Goal: Find specific page/section: Find specific page/section

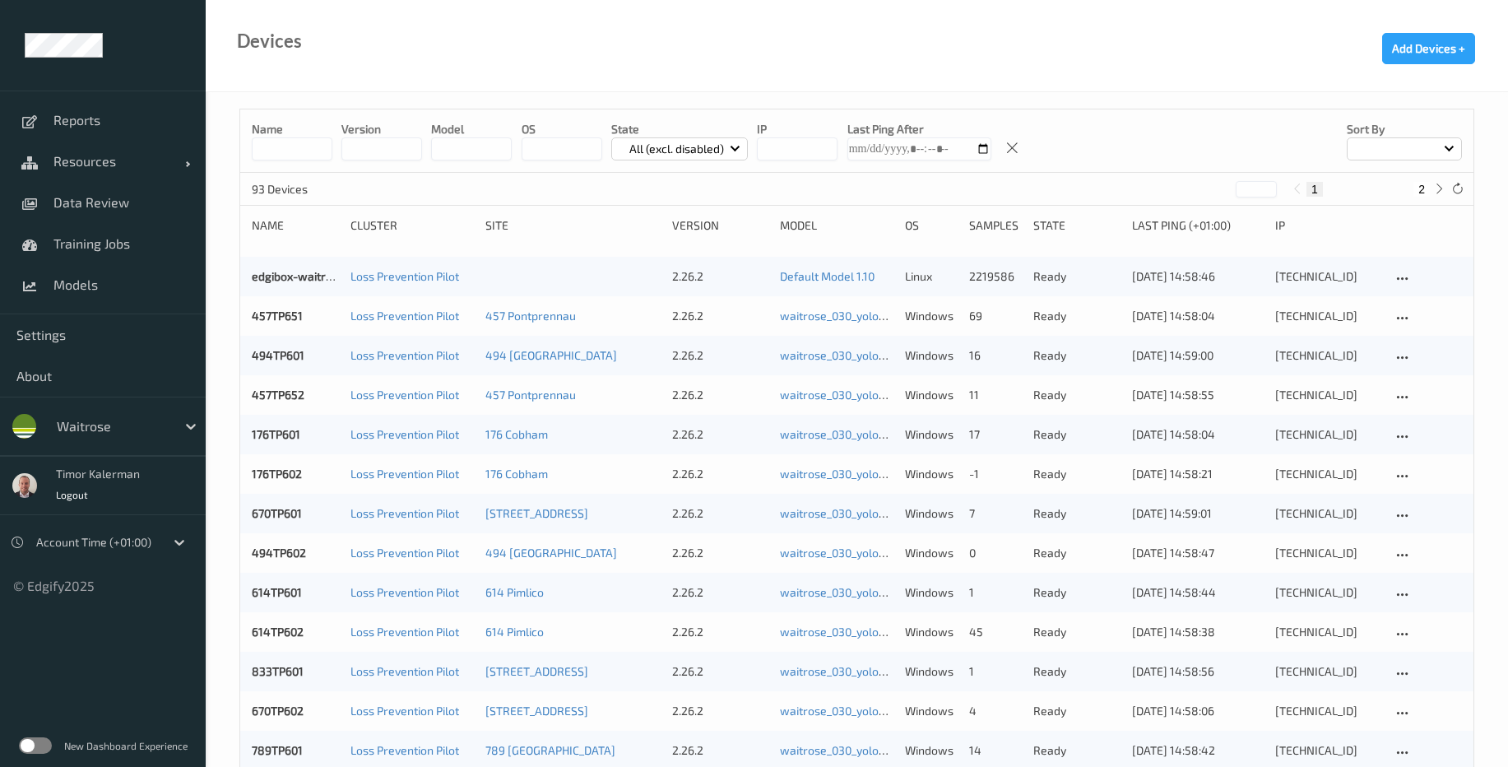
click at [129, 428] on div at bounding box center [112, 426] width 111 height 20
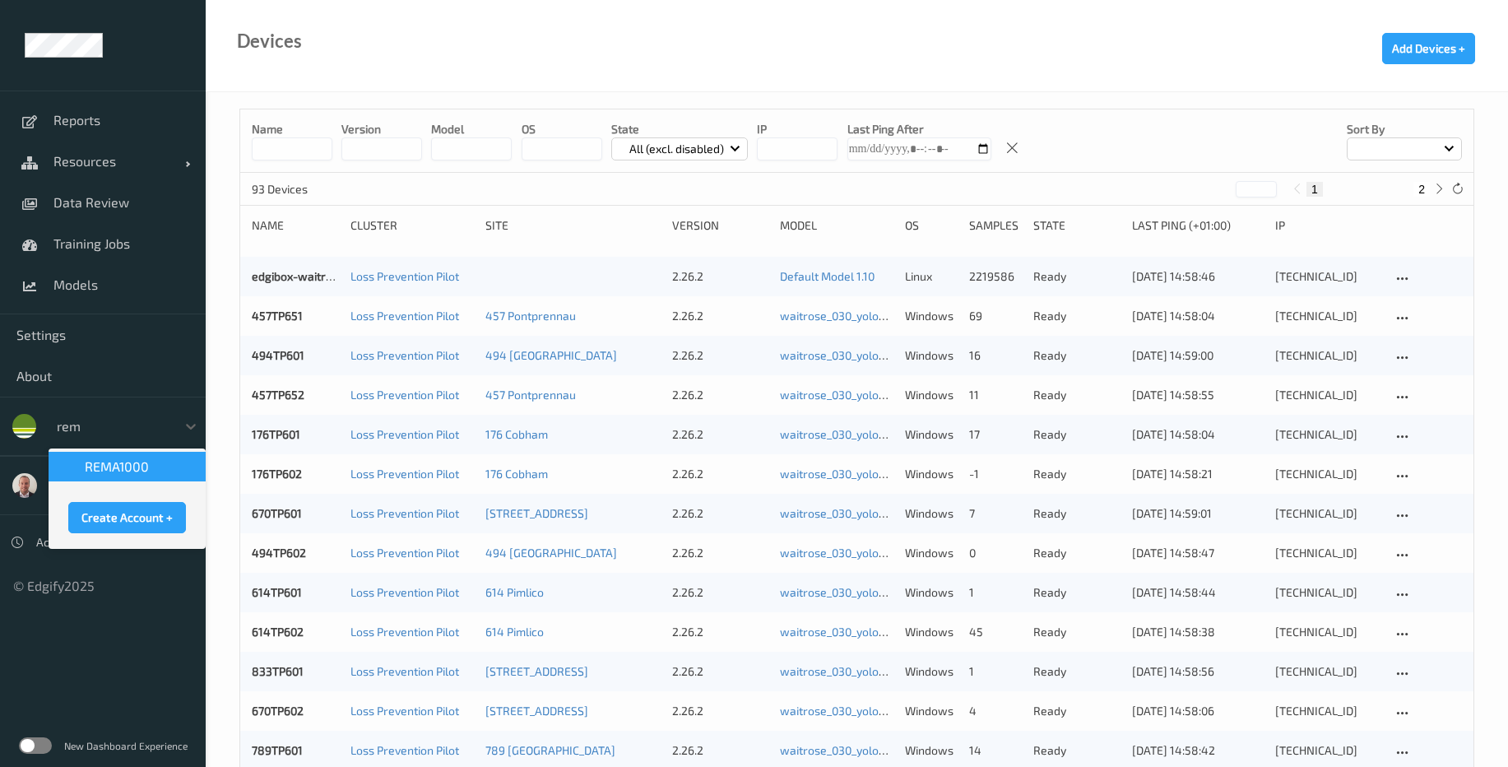
type input "rema"
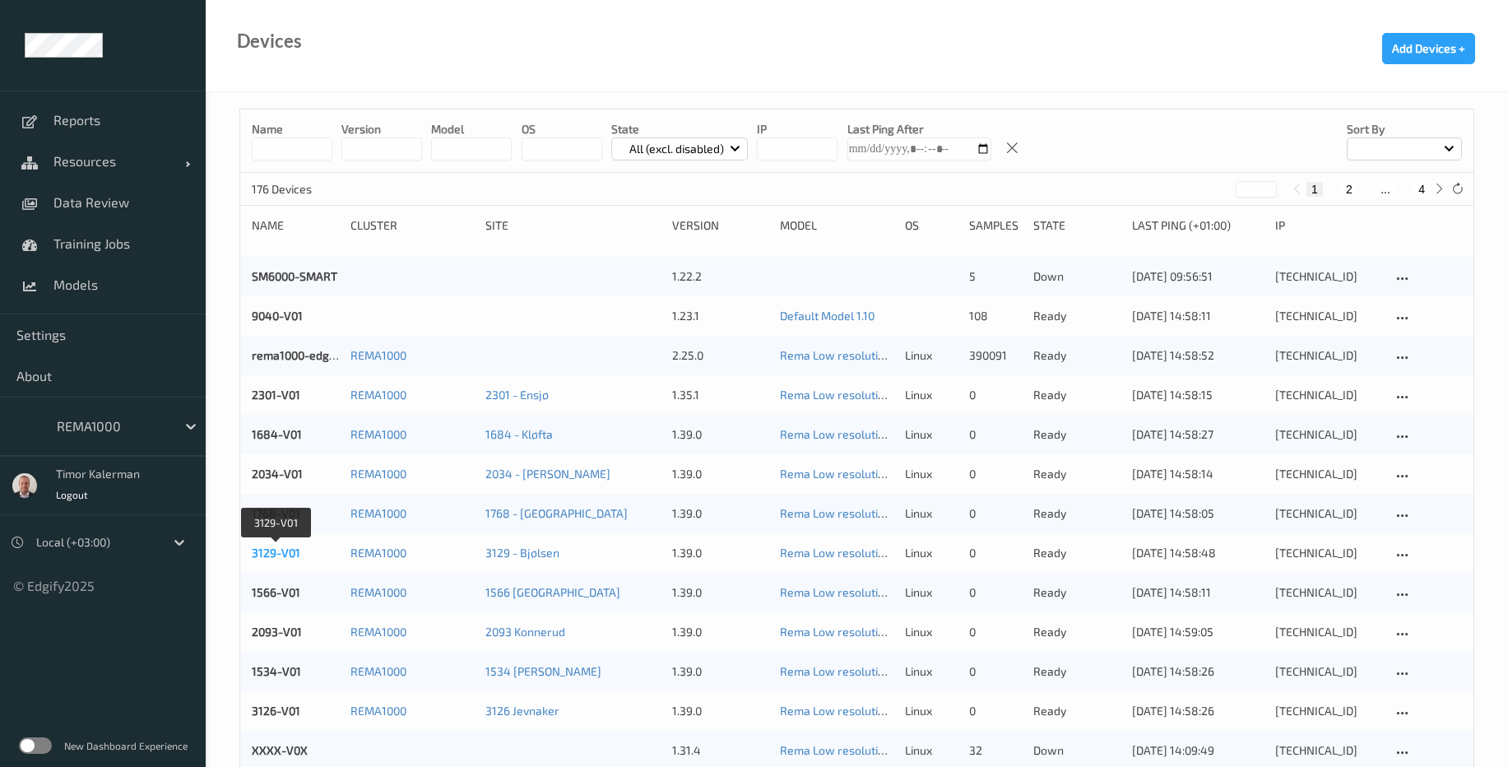
click at [290, 559] on link "3129-V01" at bounding box center [276, 552] width 49 height 14
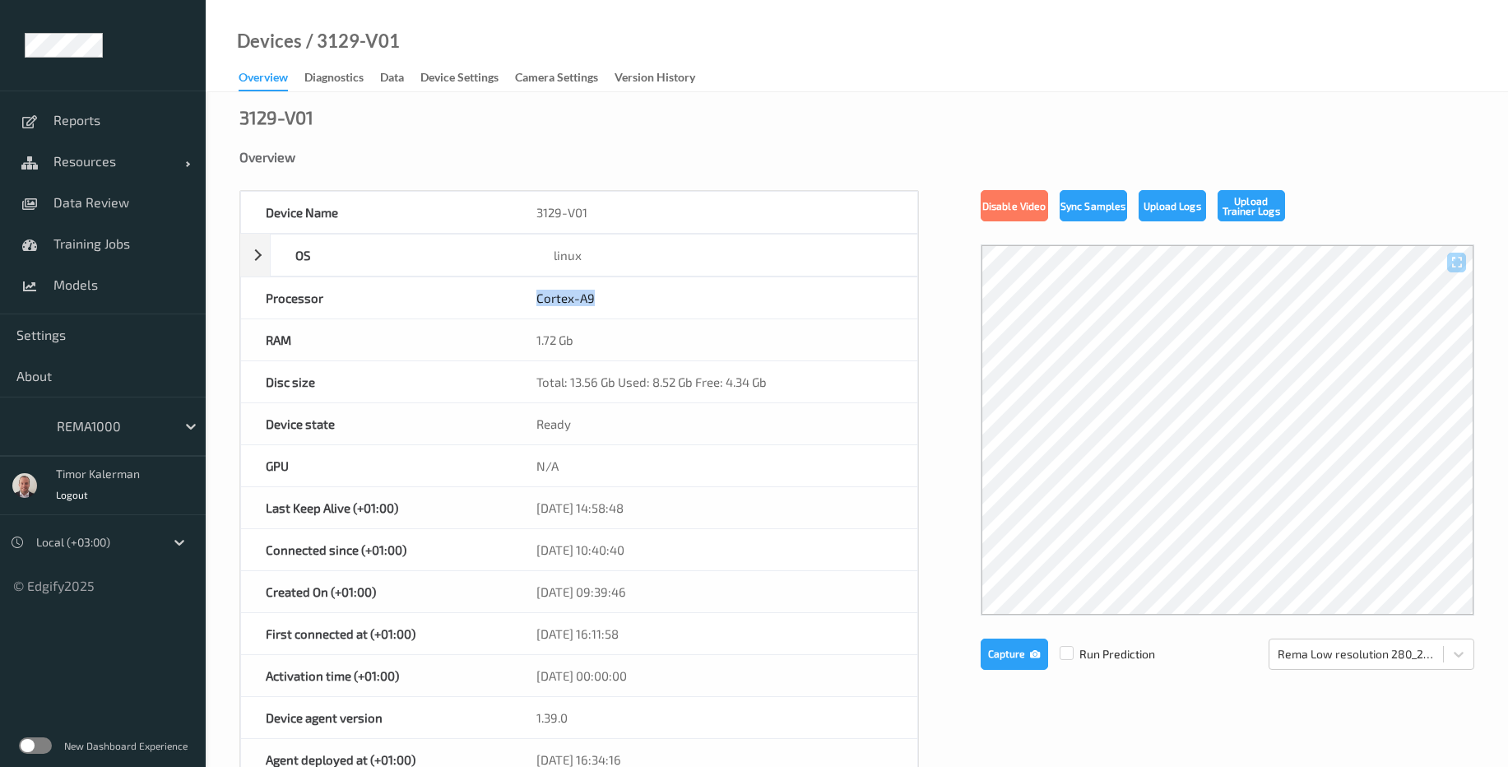
drag, startPoint x: 598, startPoint y: 304, endPoint x: 511, endPoint y: 302, distance: 87.2
click at [512, 302] on div "Cortex-A9" at bounding box center [715, 297] width 406 height 41
copy div "Cortex-A9"
click at [52, 330] on span "Settings" at bounding box center [102, 335] width 173 height 16
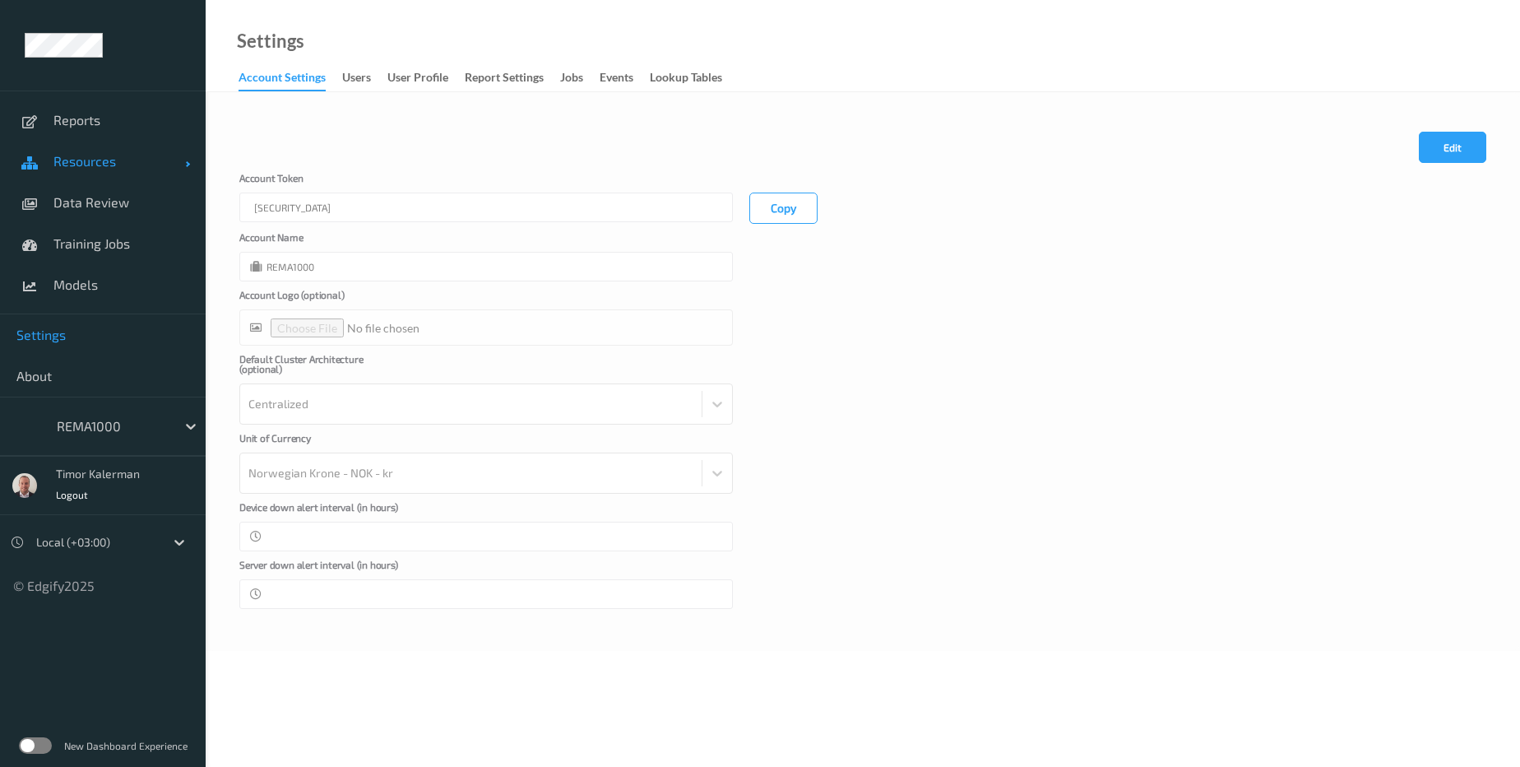
click at [100, 169] on span "Resources" at bounding box center [119, 161] width 132 height 16
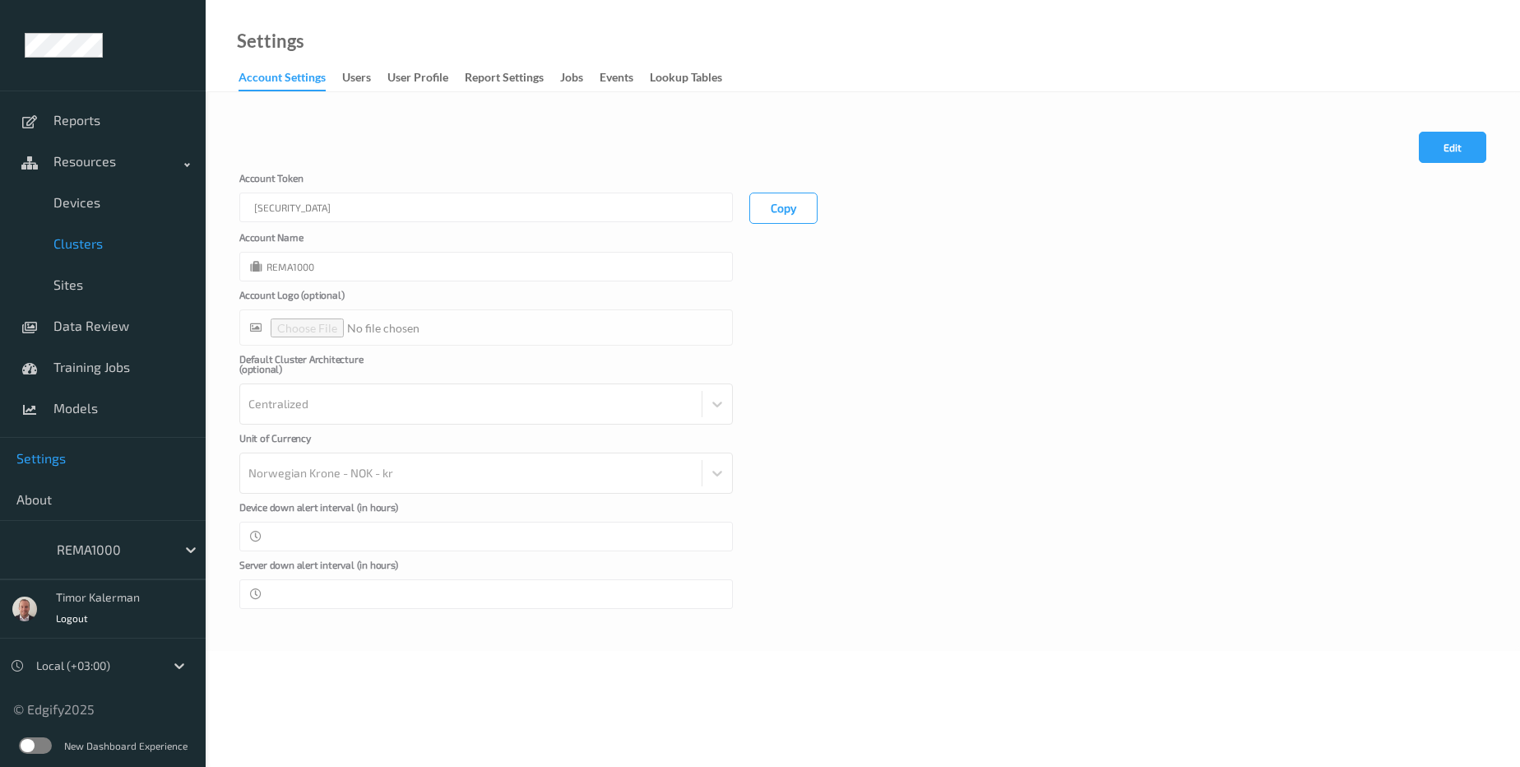
click at [94, 225] on link "Clusters" at bounding box center [103, 243] width 206 height 41
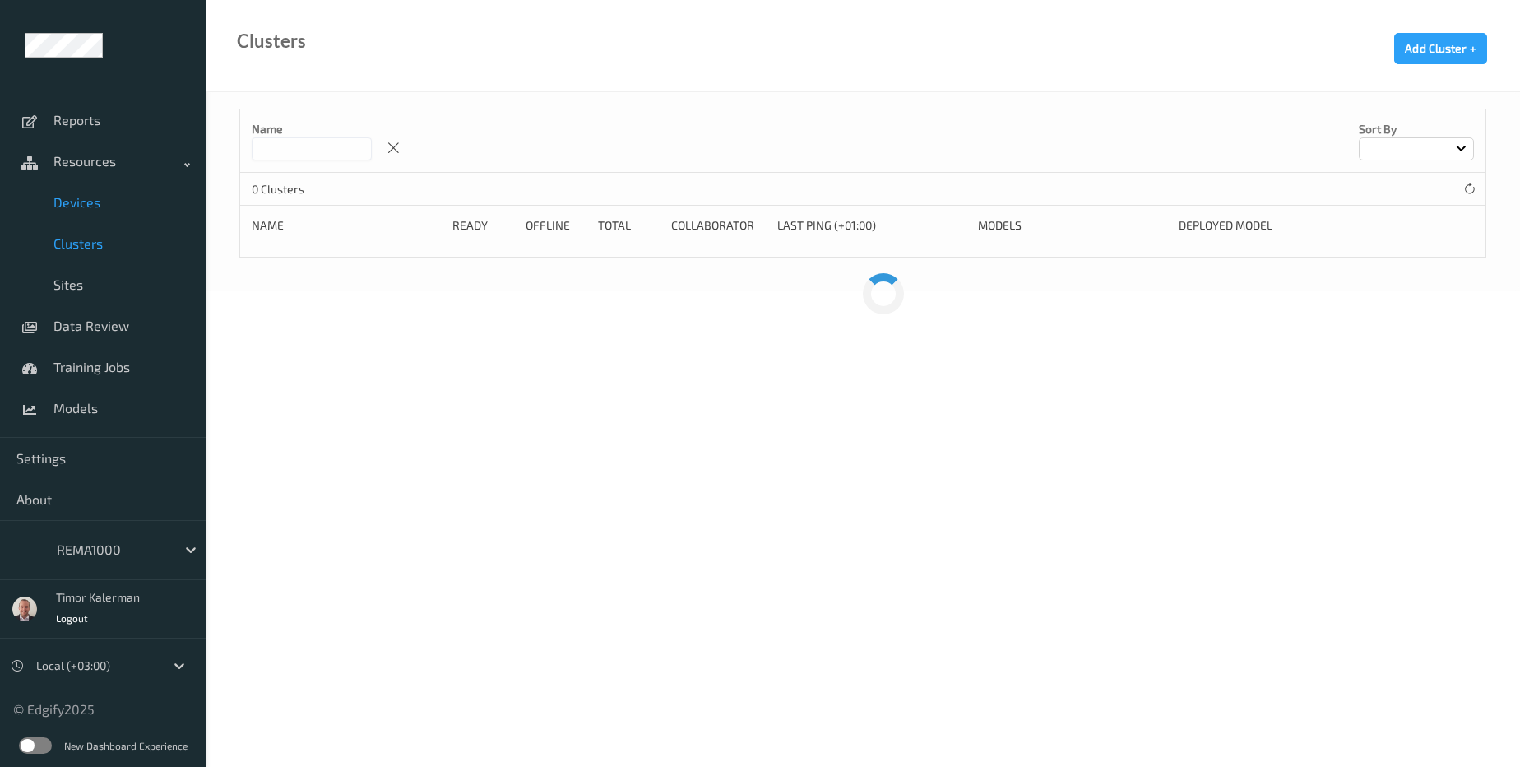
click at [100, 208] on span "Devices" at bounding box center [121, 202] width 136 height 16
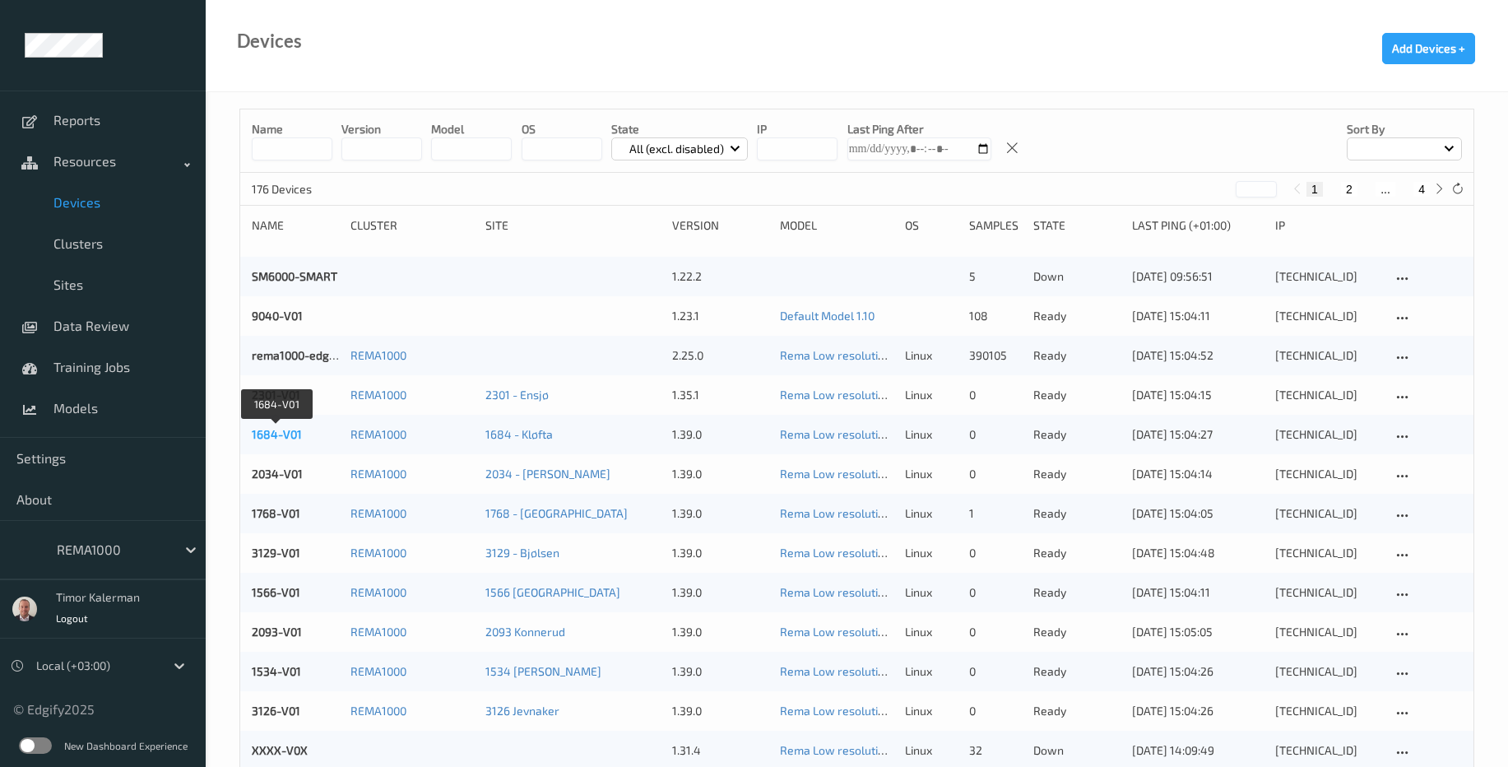
click at [277, 439] on link "1684-V01" at bounding box center [277, 434] width 50 height 14
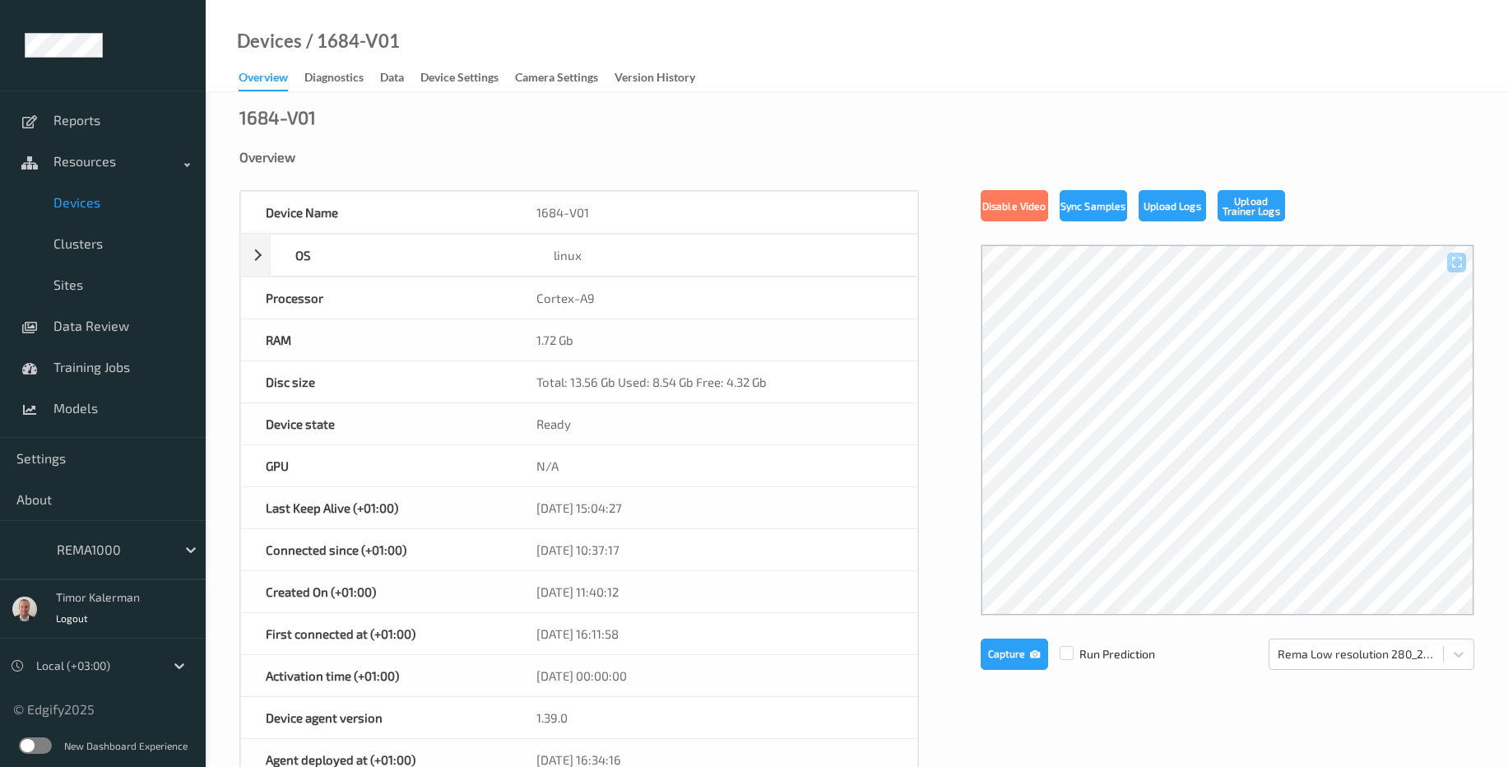
click at [129, 555] on div at bounding box center [112, 550] width 111 height 20
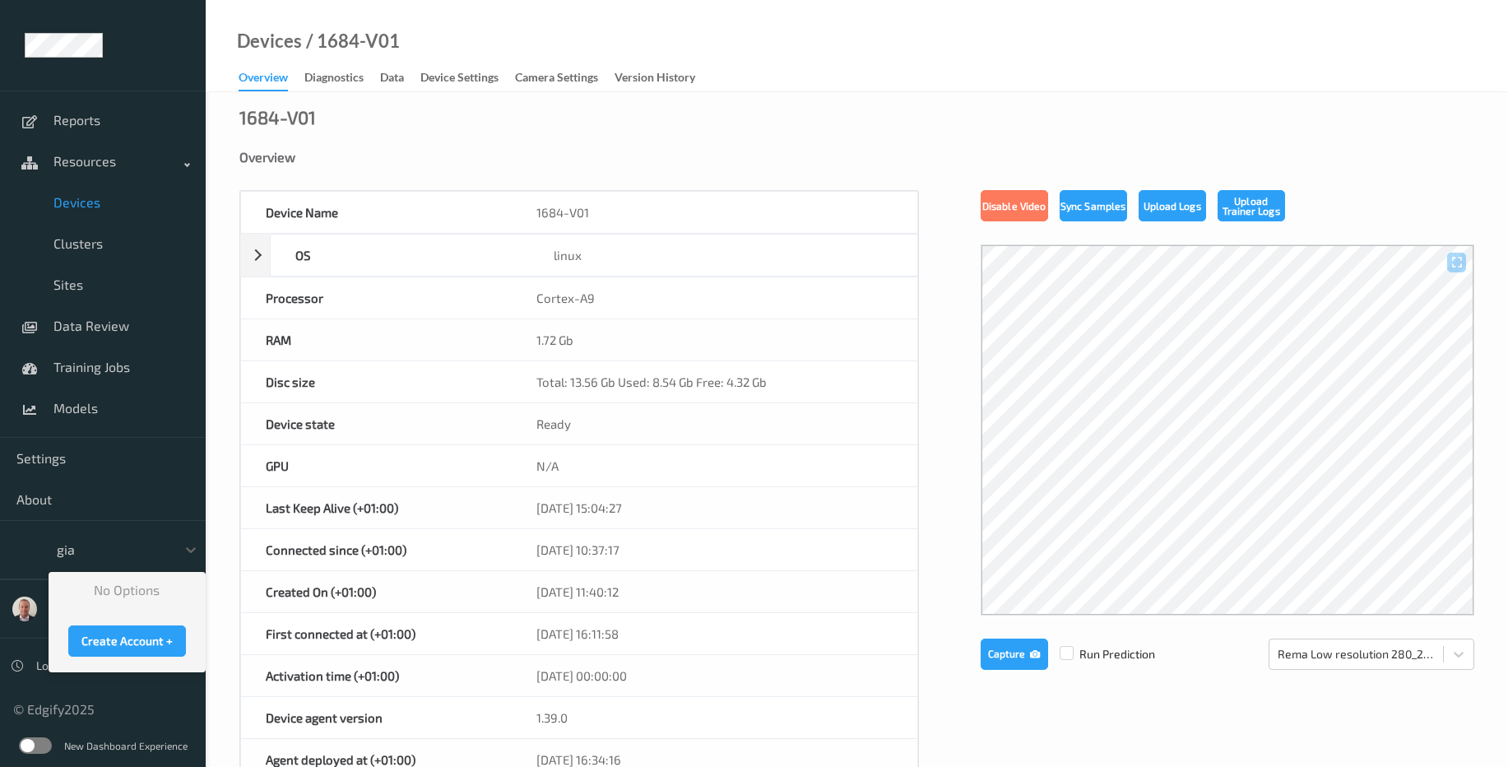
type input "gia"
